Goal: Information Seeking & Learning: Learn about a topic

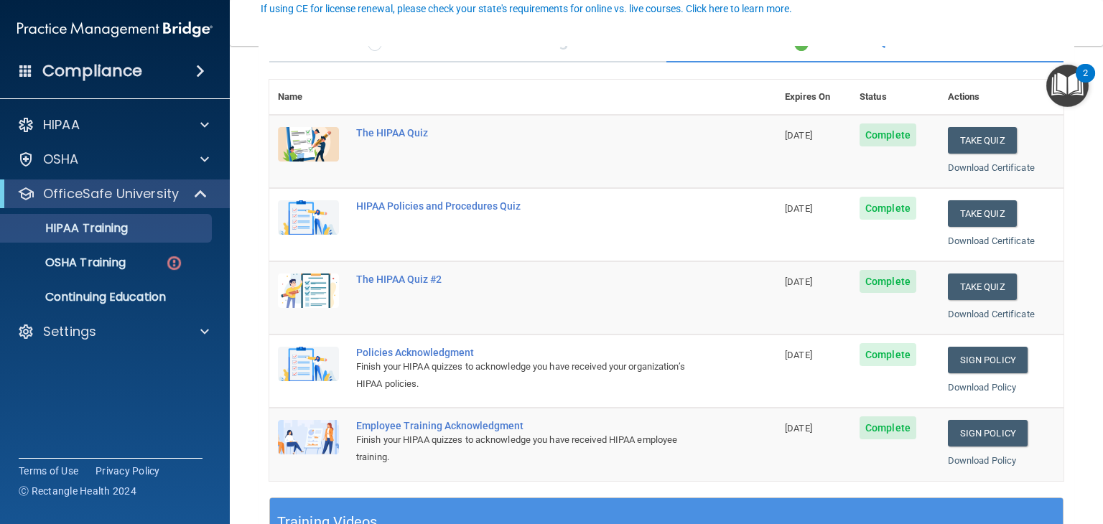
scroll to position [139, 0]
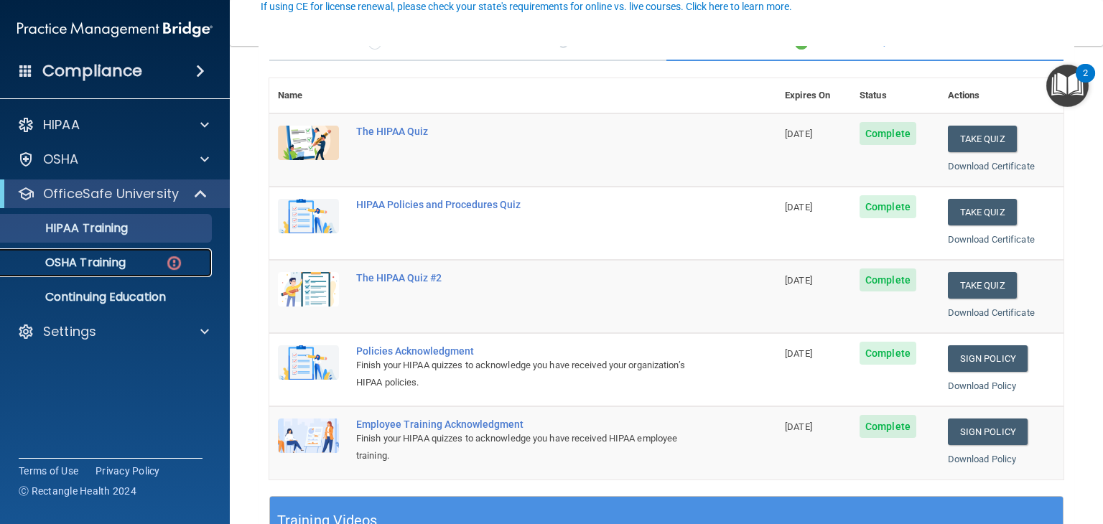
click at [109, 261] on p "OSHA Training" at bounding box center [67, 263] width 116 height 14
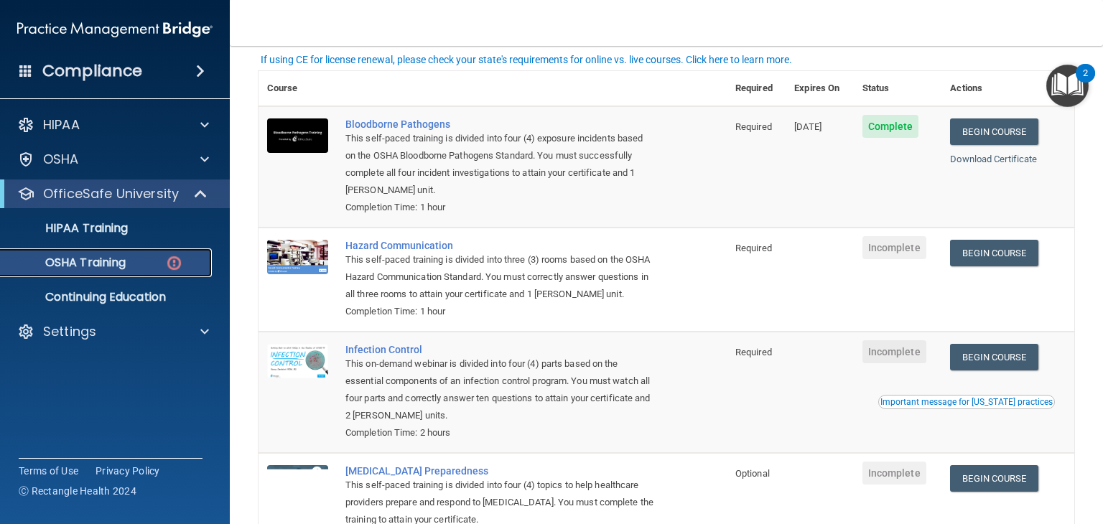
scroll to position [94, 0]
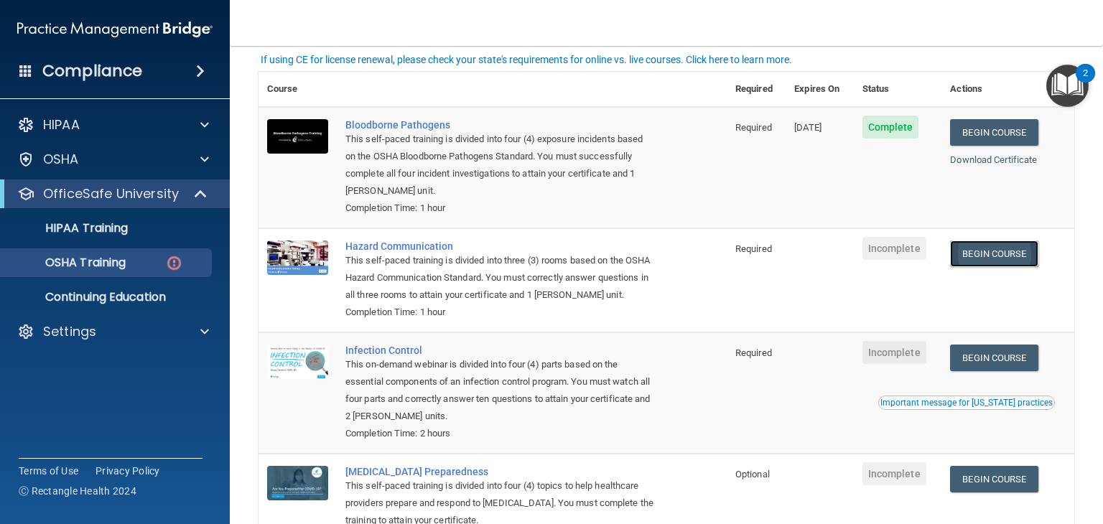
click at [985, 254] on link "Begin Course" at bounding box center [994, 254] width 88 height 27
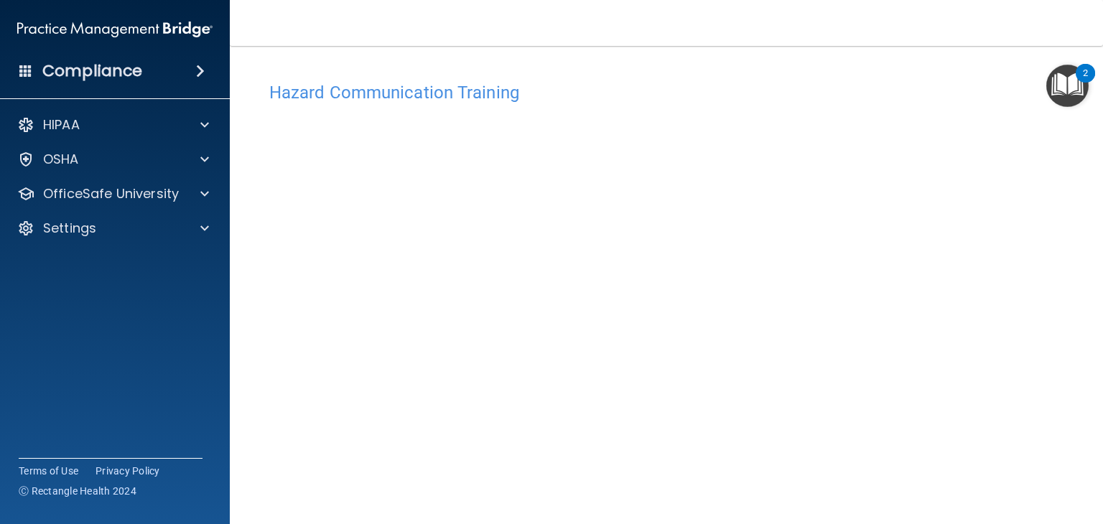
scroll to position [16, 0]
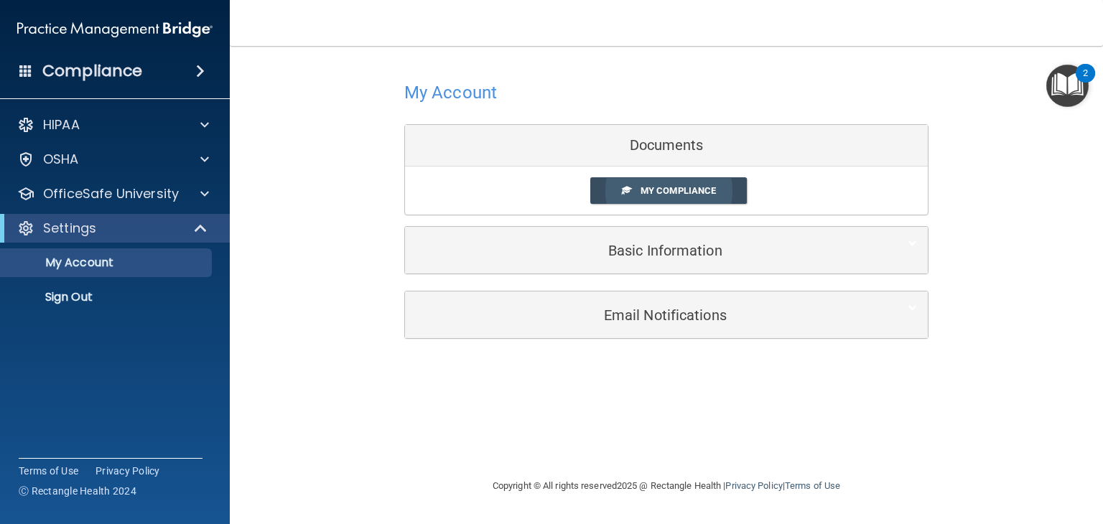
click at [653, 192] on span "My Compliance" at bounding box center [678, 190] width 75 height 11
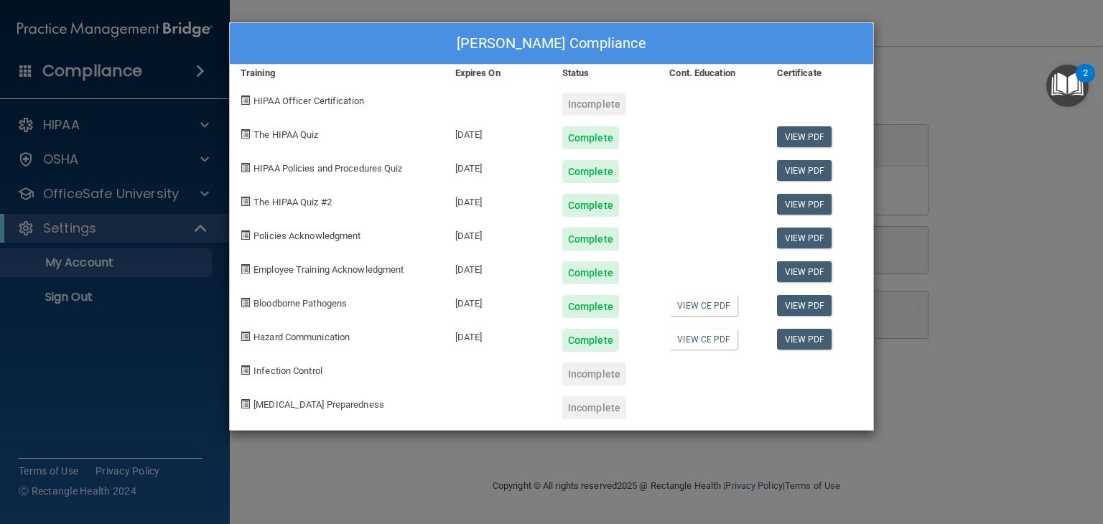
click at [998, 199] on div "[PERSON_NAME] Compliance Training Expires On Status Cont. Education Certificate…" at bounding box center [551, 262] width 1103 height 524
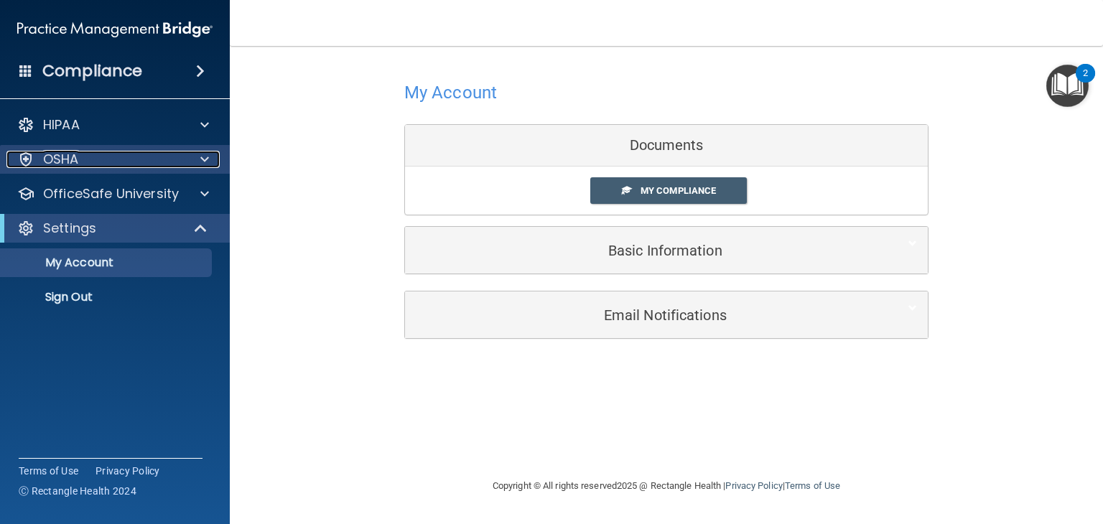
click at [78, 162] on p "OSHA" at bounding box center [61, 159] width 36 height 17
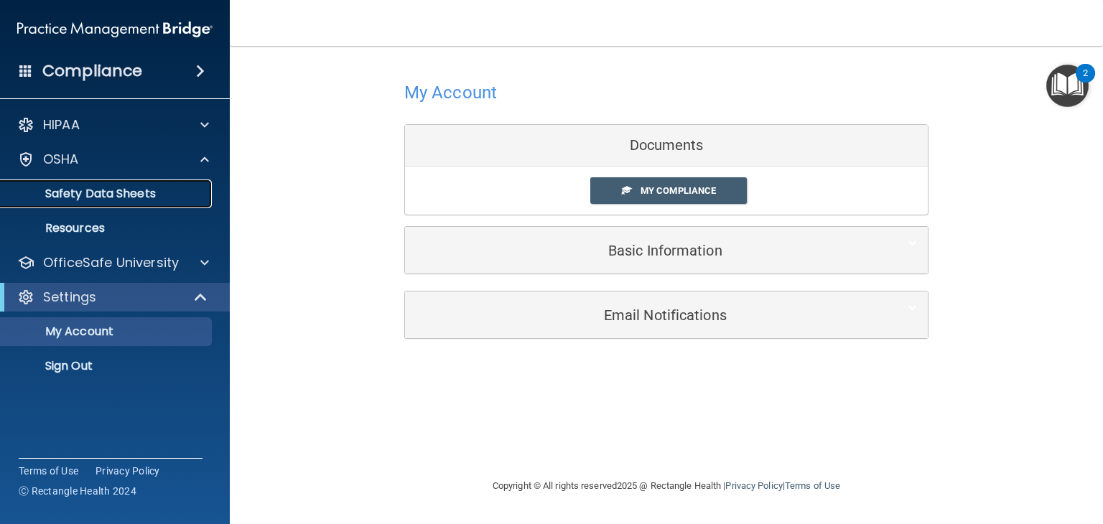
click at [95, 195] on p "Safety Data Sheets" at bounding box center [107, 194] width 196 height 14
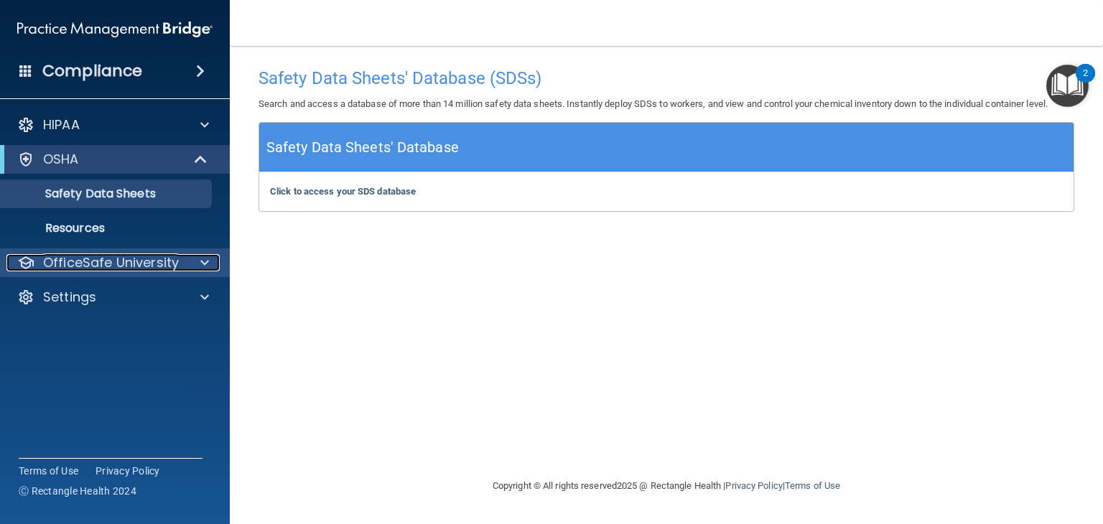
click at [121, 265] on p "OfficeSafe University" at bounding box center [111, 262] width 136 height 17
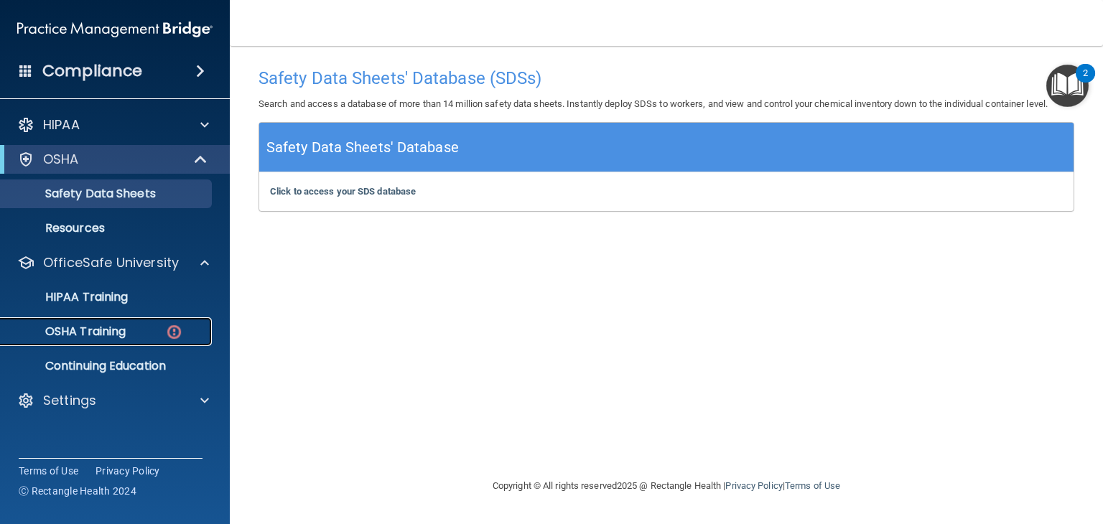
click at [106, 332] on p "OSHA Training" at bounding box center [67, 332] width 116 height 14
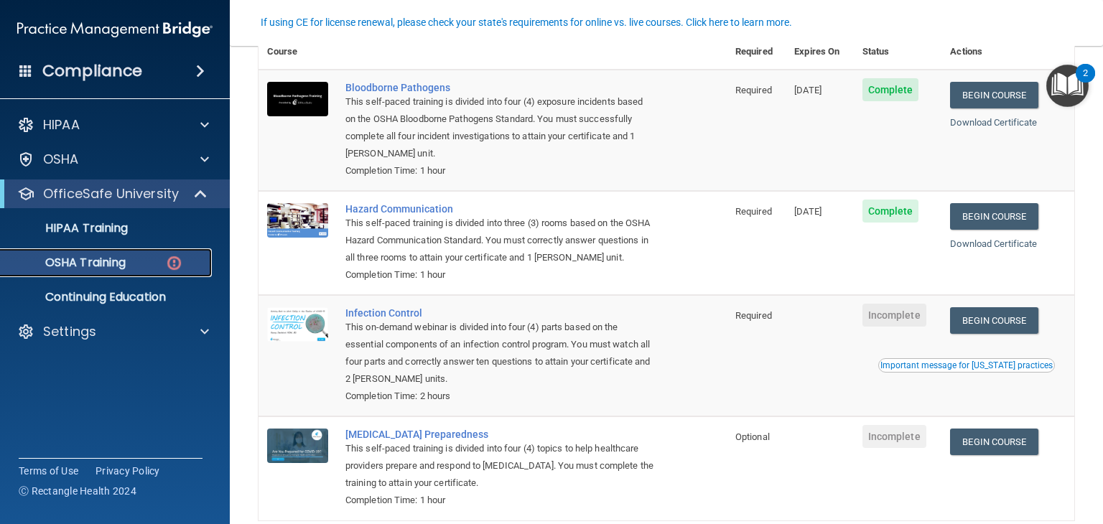
scroll to position [132, 0]
click at [976, 333] on link "Begin Course" at bounding box center [994, 320] width 88 height 27
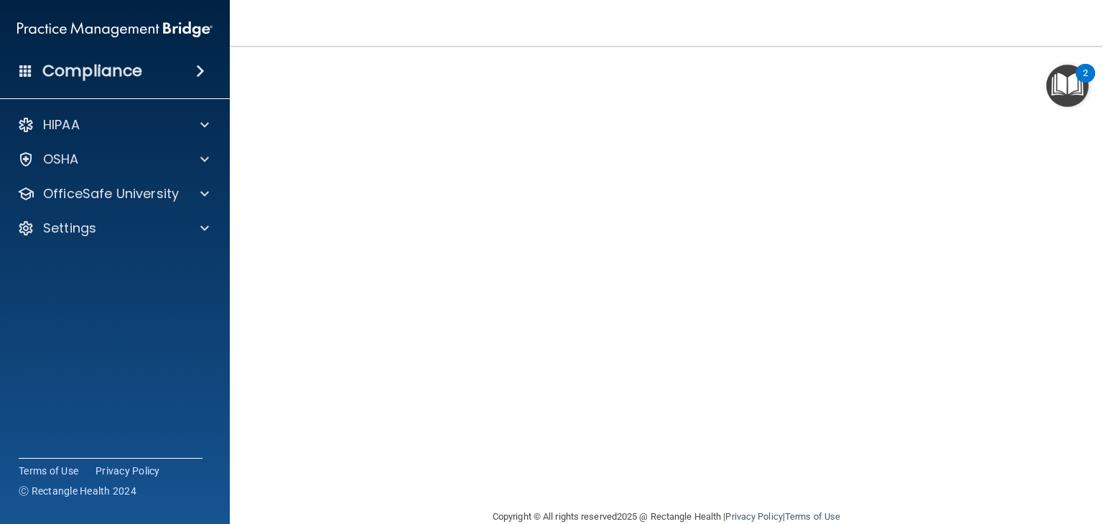
scroll to position [65, 0]
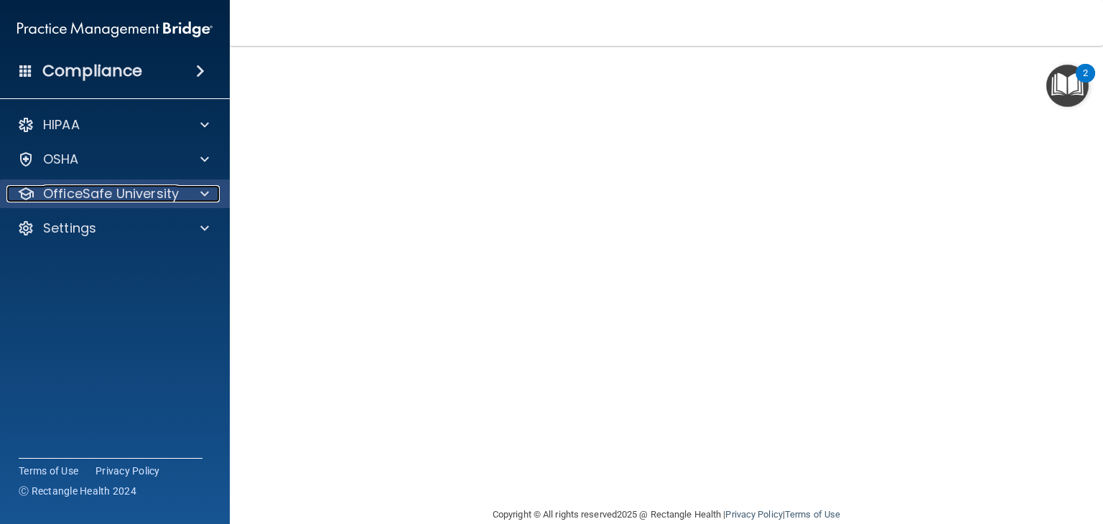
click at [152, 196] on p "OfficeSafe University" at bounding box center [111, 193] width 136 height 17
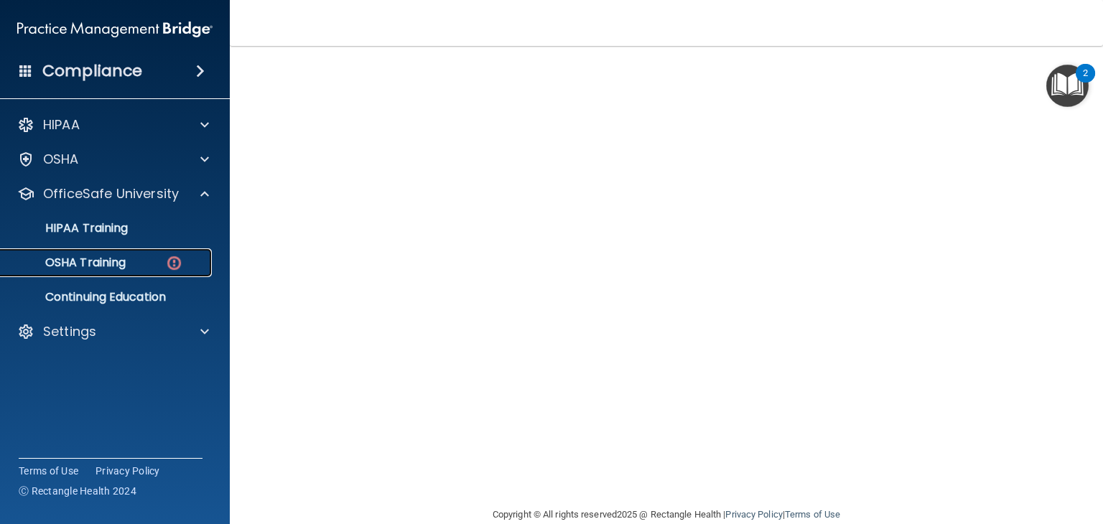
click at [141, 267] on div "OSHA Training" at bounding box center [107, 263] width 196 height 14
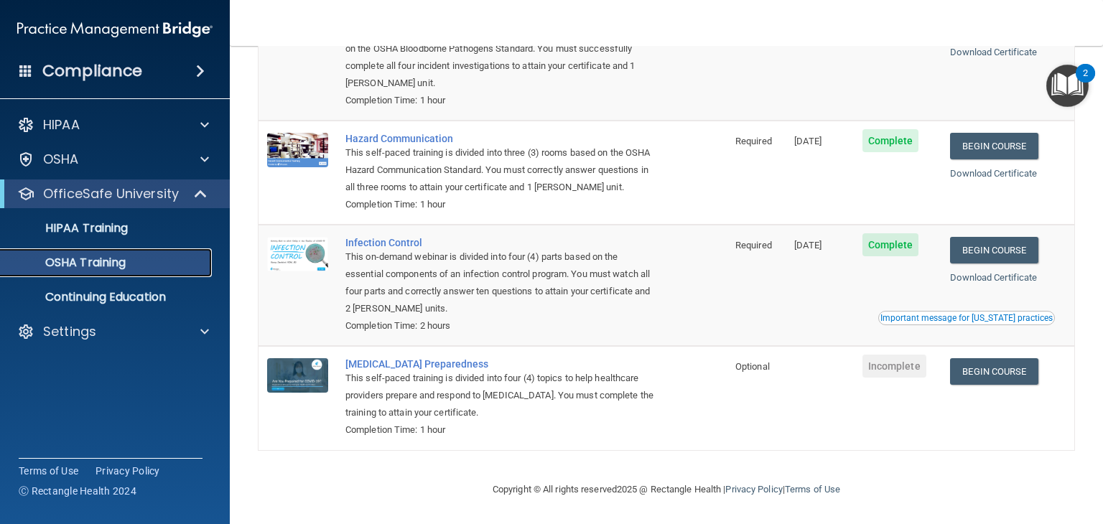
scroll to position [180, 0]
click at [68, 224] on p "HIPAA Training" at bounding box center [68, 228] width 118 height 14
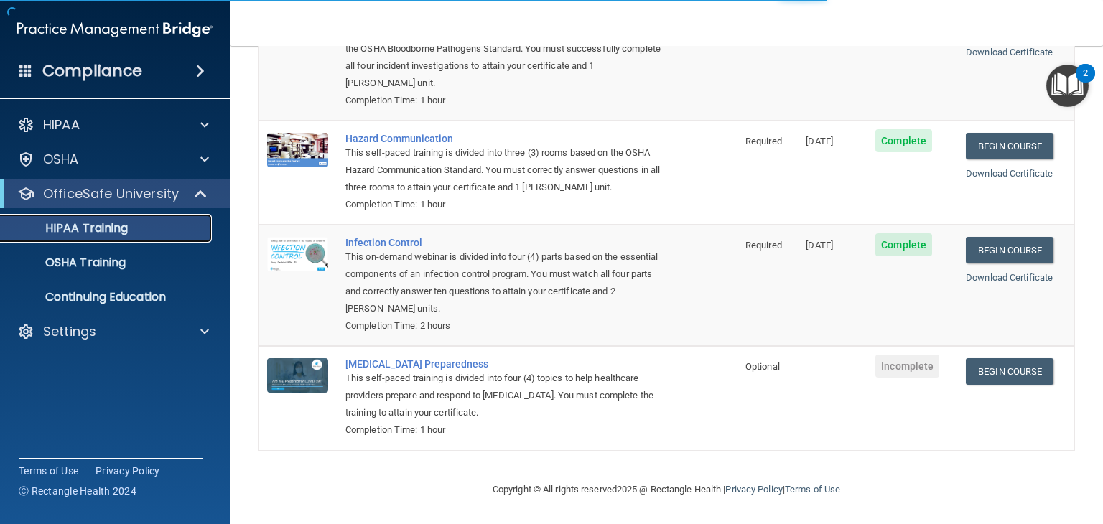
scroll to position [554, 0]
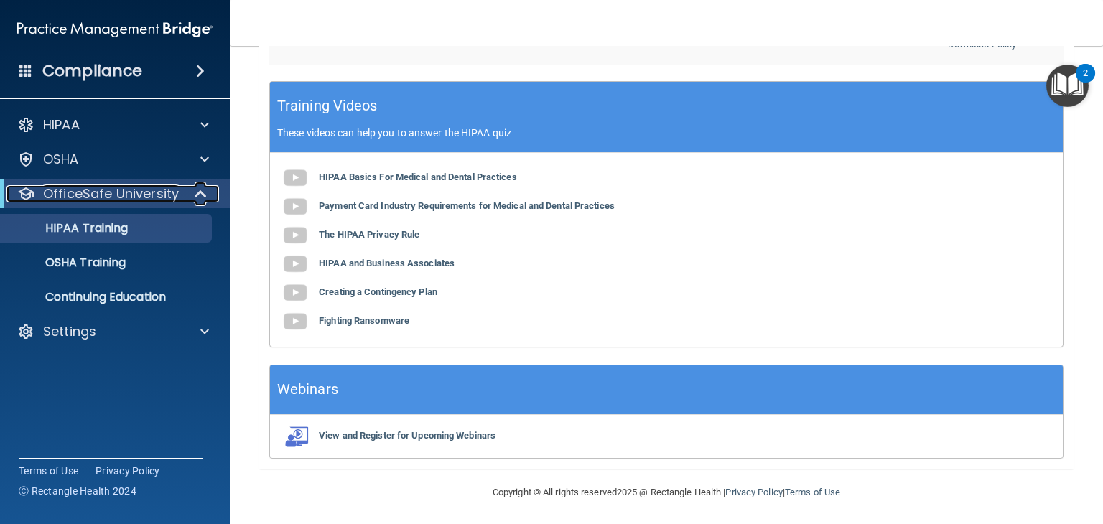
click at [84, 203] on p "OfficeSafe University" at bounding box center [111, 193] width 136 height 17
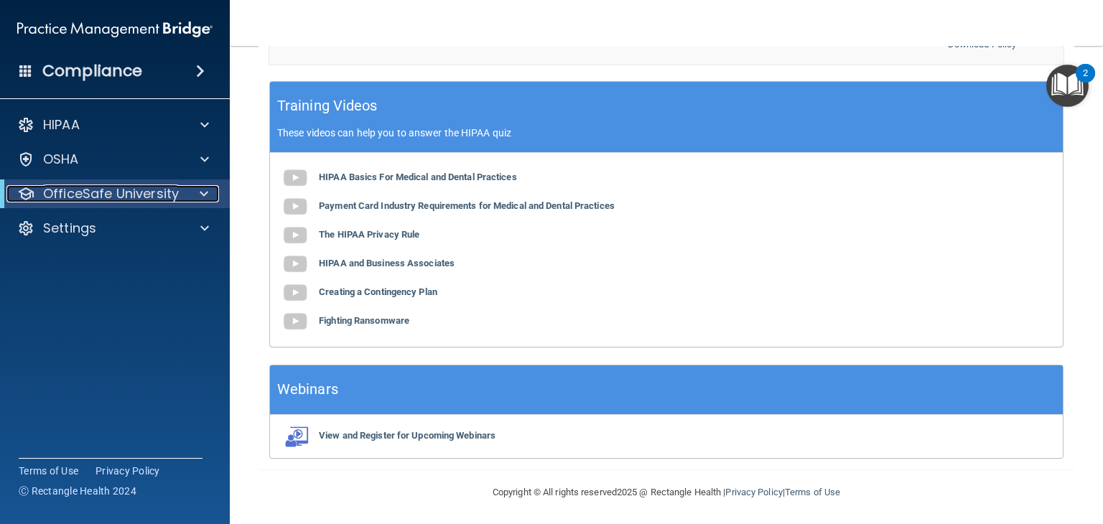
click at [84, 203] on p "OfficeSafe University" at bounding box center [111, 193] width 136 height 17
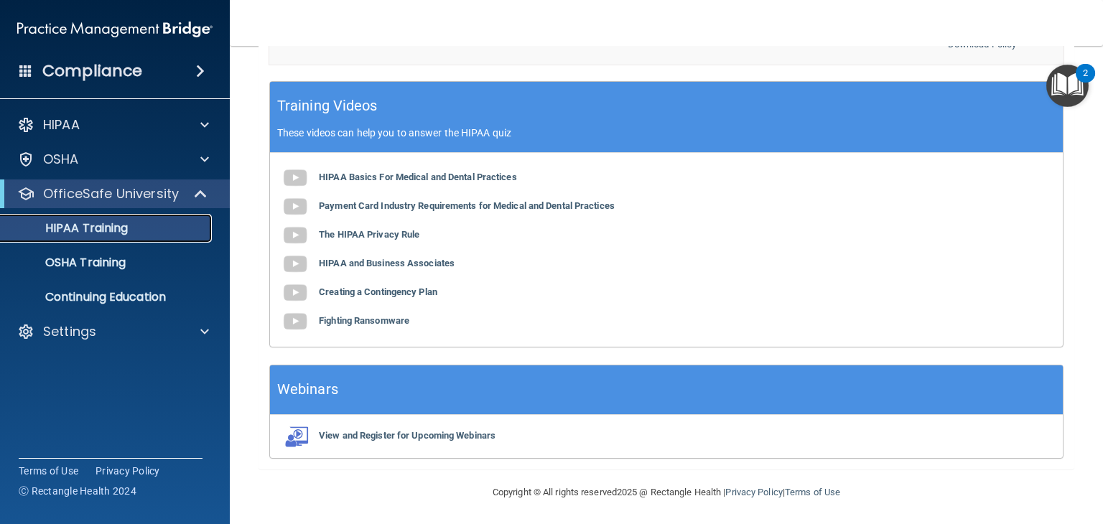
click at [88, 222] on p "HIPAA Training" at bounding box center [68, 228] width 118 height 14
click at [92, 267] on p "OSHA Training" at bounding box center [67, 263] width 116 height 14
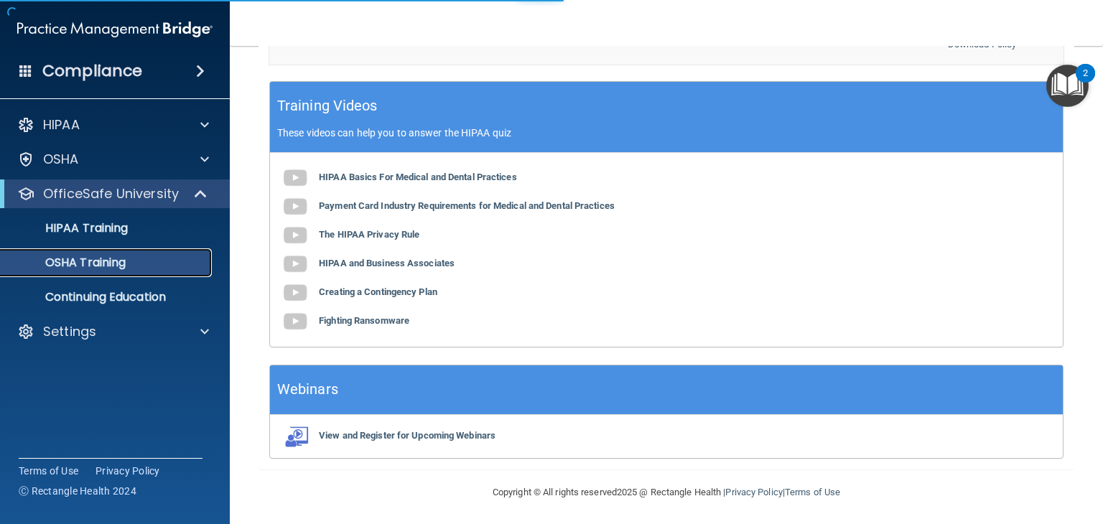
scroll to position [181, 0]
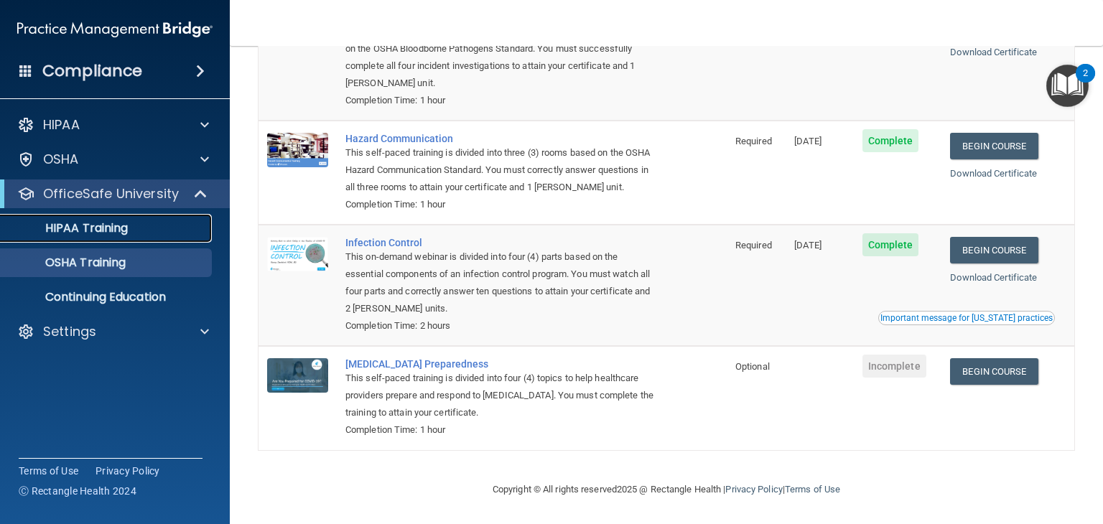
click at [111, 230] on p "HIPAA Training" at bounding box center [68, 228] width 118 height 14
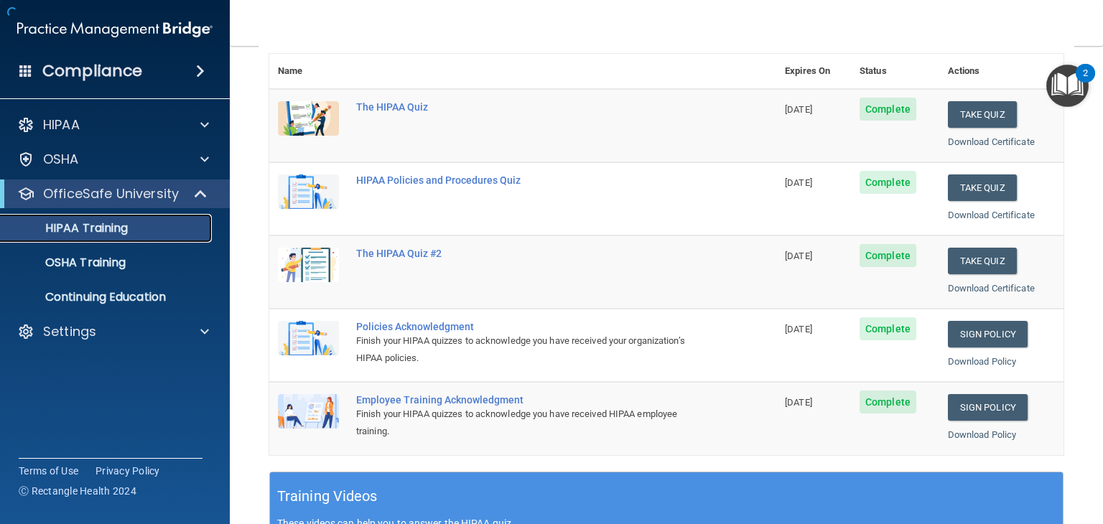
scroll to position [554, 0]
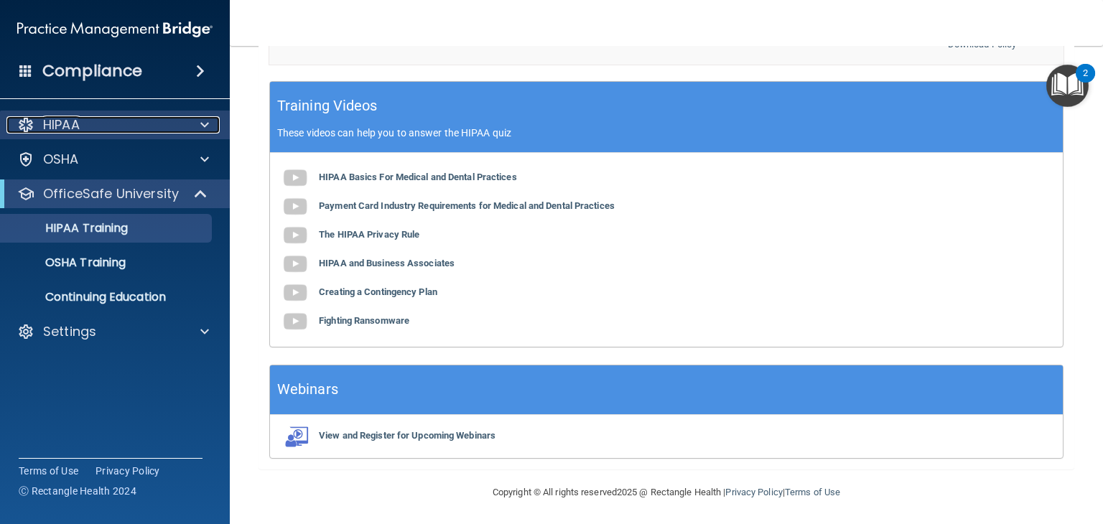
click at [207, 129] on span at bounding box center [204, 124] width 9 height 17
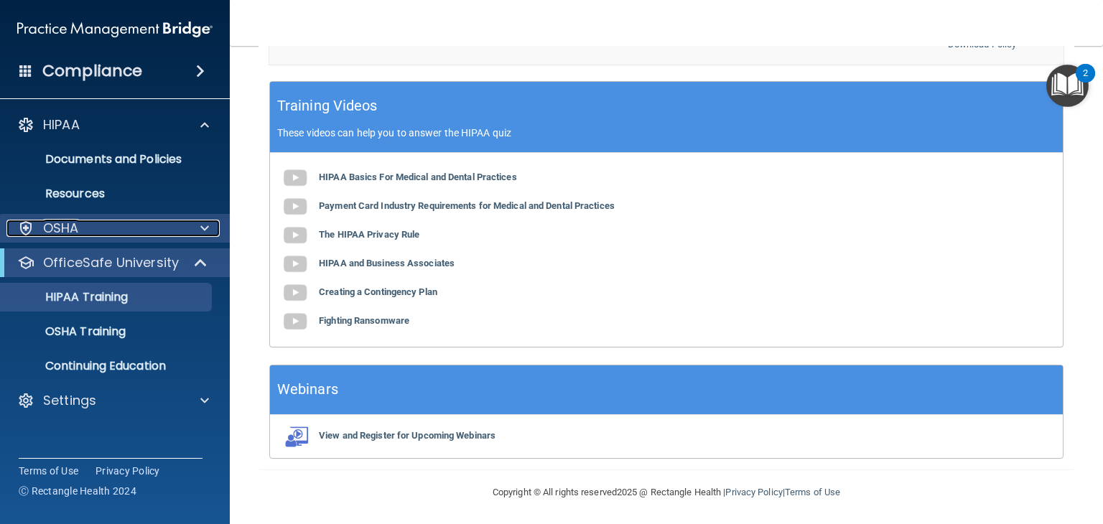
click at [199, 228] on div at bounding box center [203, 228] width 36 height 17
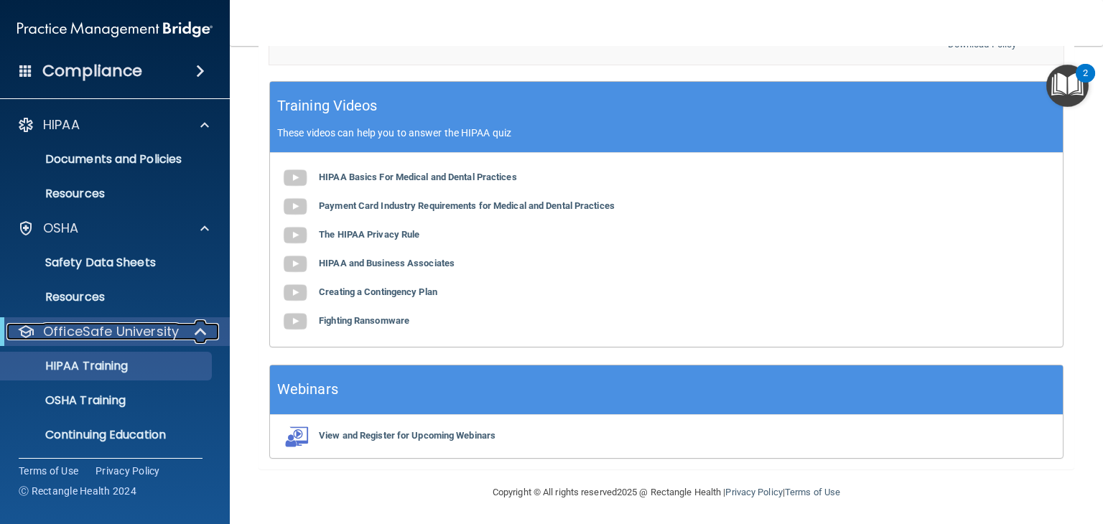
click at [203, 331] on span at bounding box center [202, 331] width 12 height 17
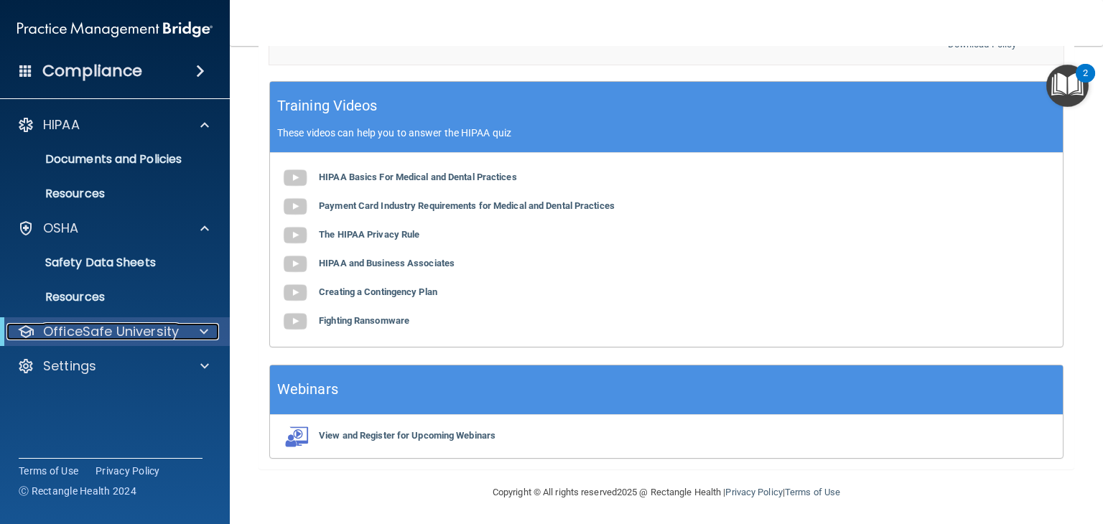
click at [203, 331] on span at bounding box center [204, 331] width 9 height 17
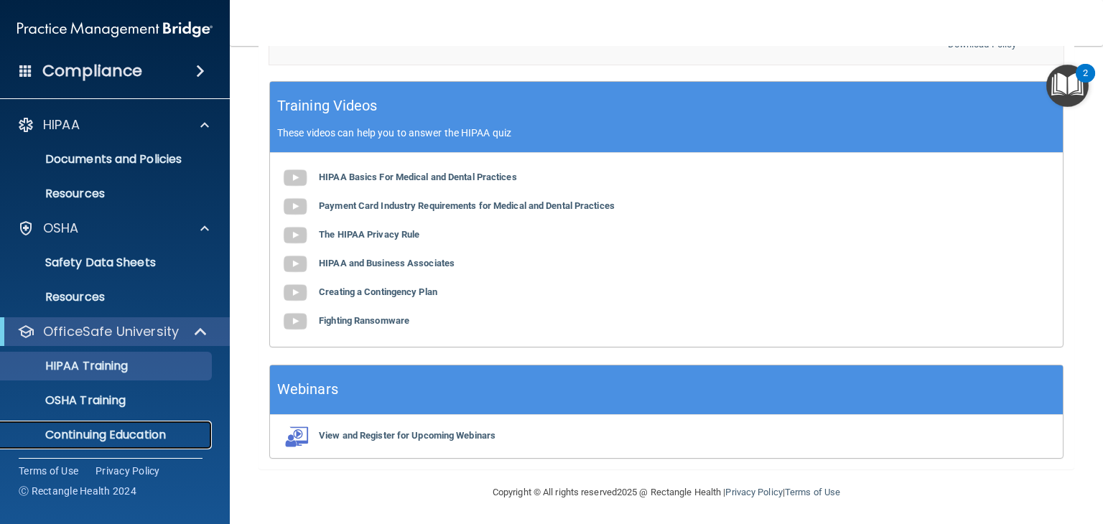
click at [166, 424] on link "Continuing Education" at bounding box center [99, 435] width 226 height 29
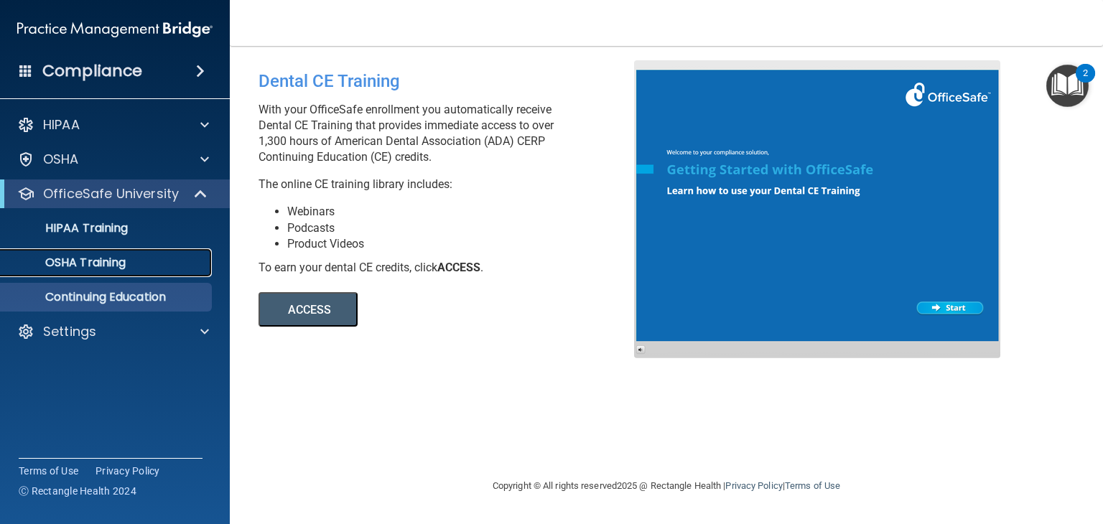
click at [172, 269] on div "OSHA Training" at bounding box center [107, 263] width 196 height 14
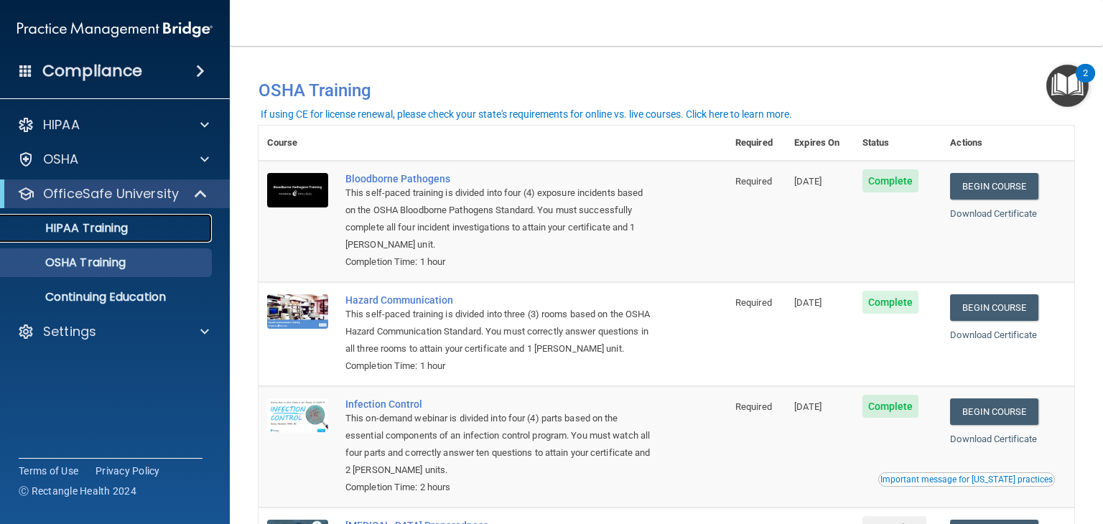
click at [159, 233] on div "HIPAA Training" at bounding box center [107, 228] width 196 height 14
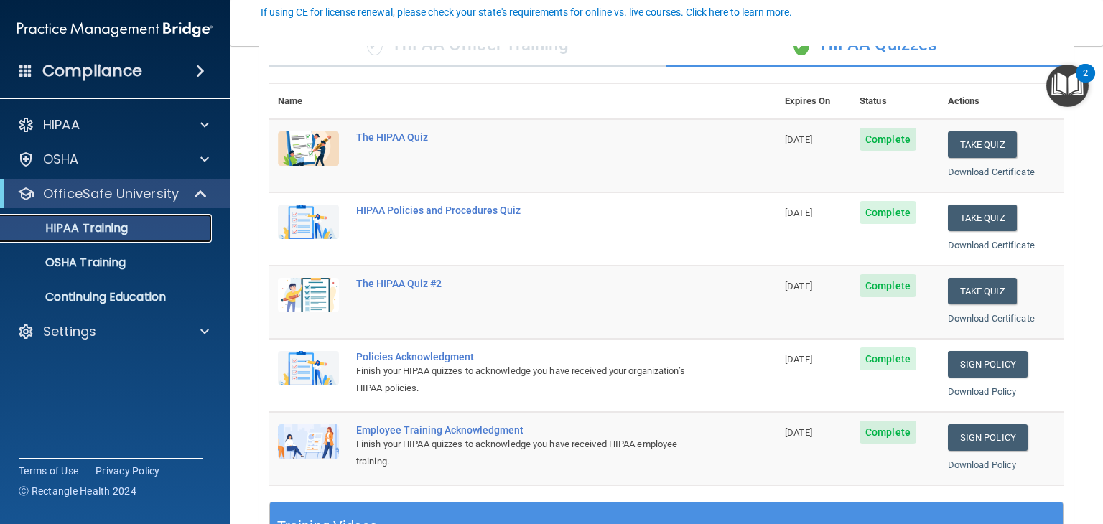
scroll to position [132, 0]
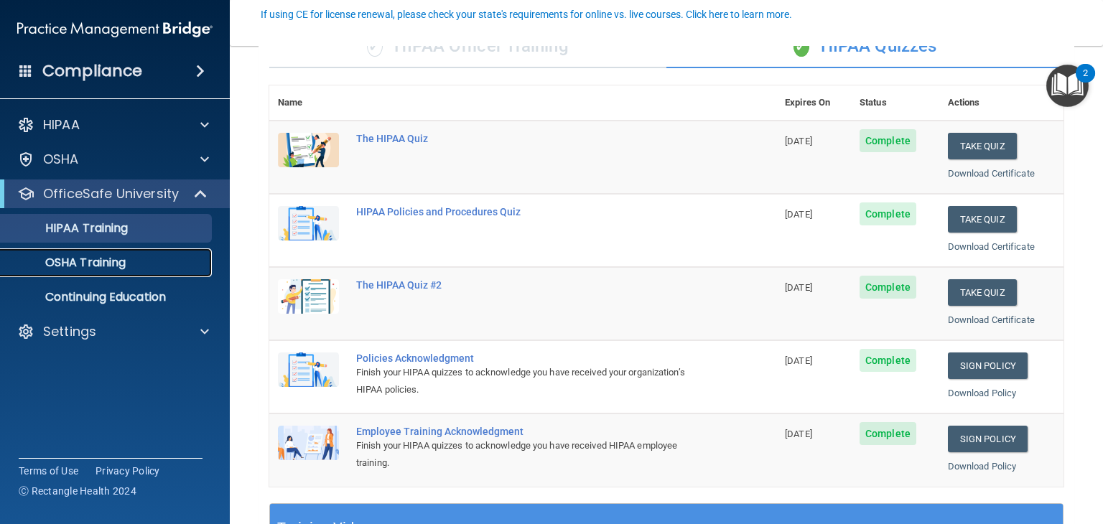
click at [95, 261] on p "OSHA Training" at bounding box center [67, 263] width 116 height 14
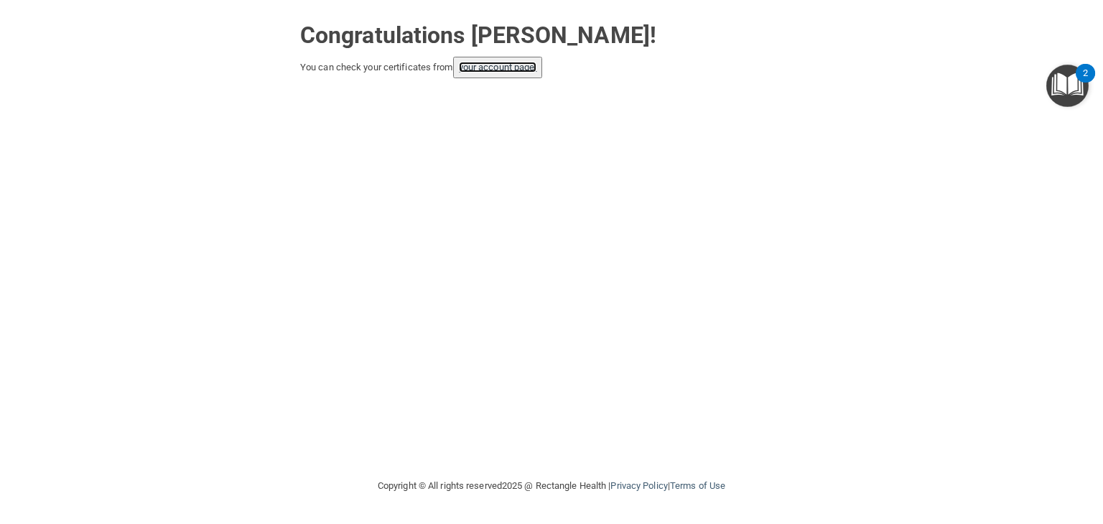
click at [491, 67] on link "your account page!" at bounding box center [498, 67] width 78 height 11
